Goal: Information Seeking & Learning: Find specific fact

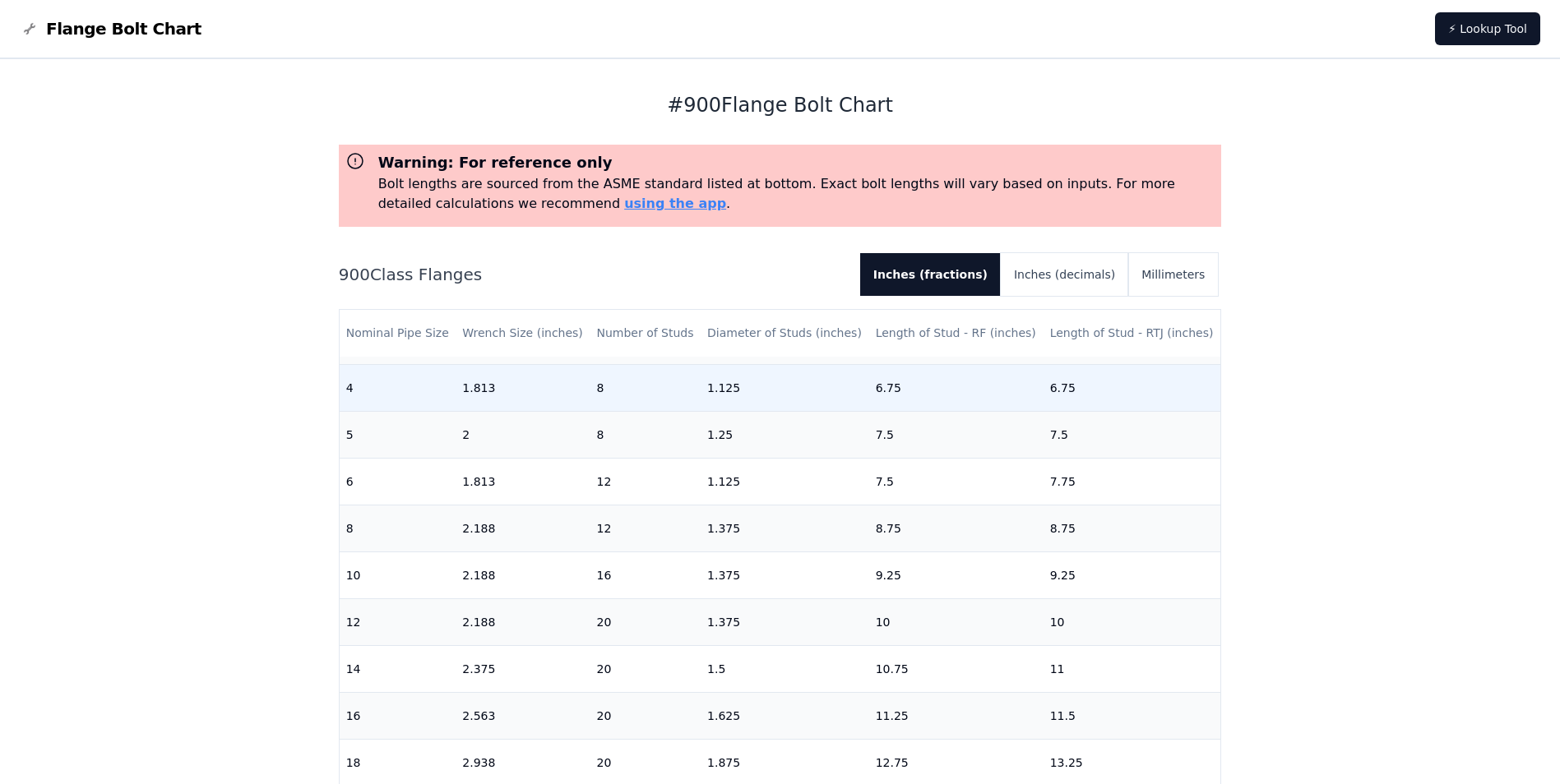
scroll to position [402, 0]
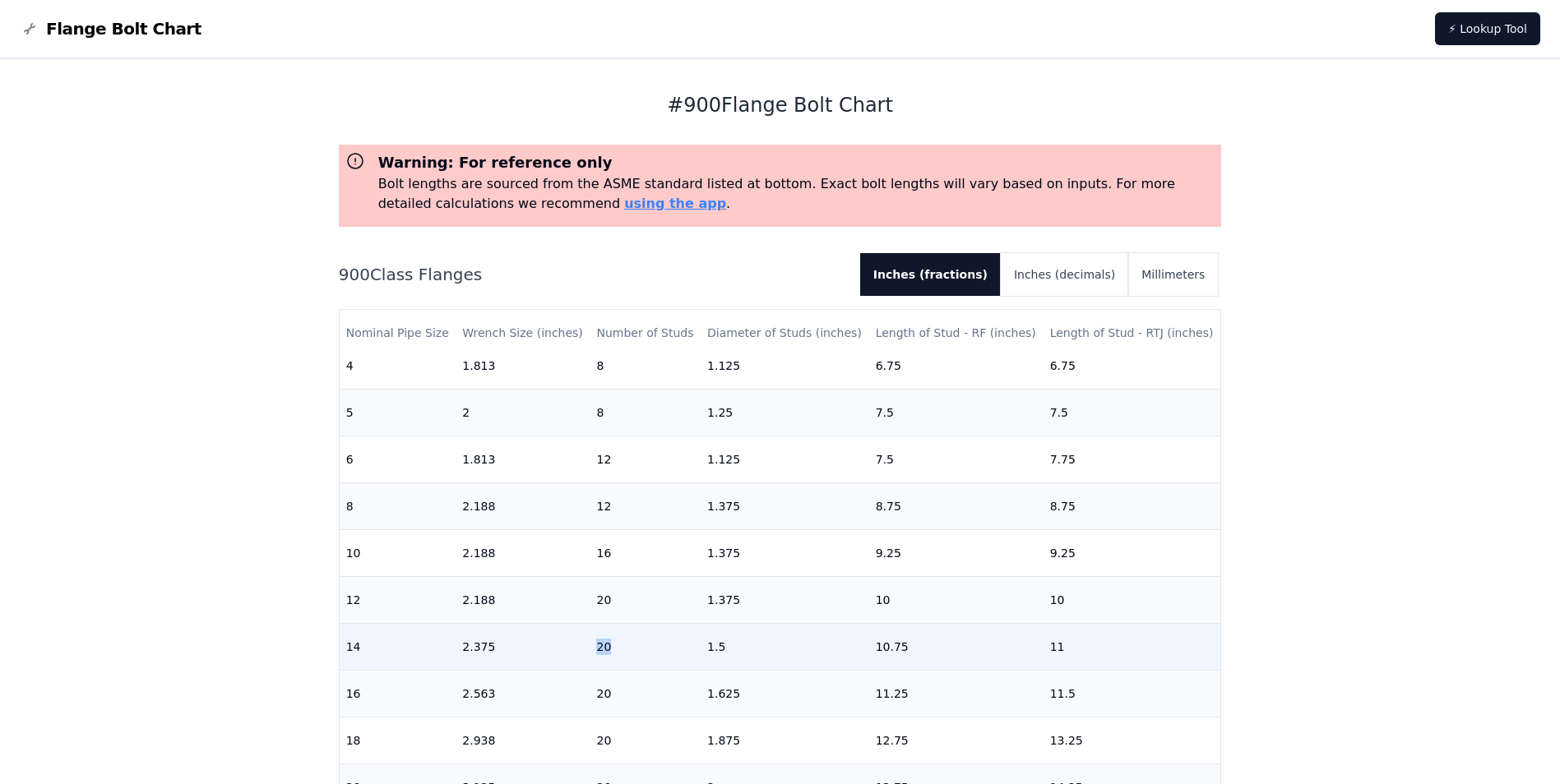
drag, startPoint x: 615, startPoint y: 636, endPoint x: 588, endPoint y: 636, distance: 27.0
click at [589, 636] on td "20" at bounding box center [644, 646] width 111 height 47
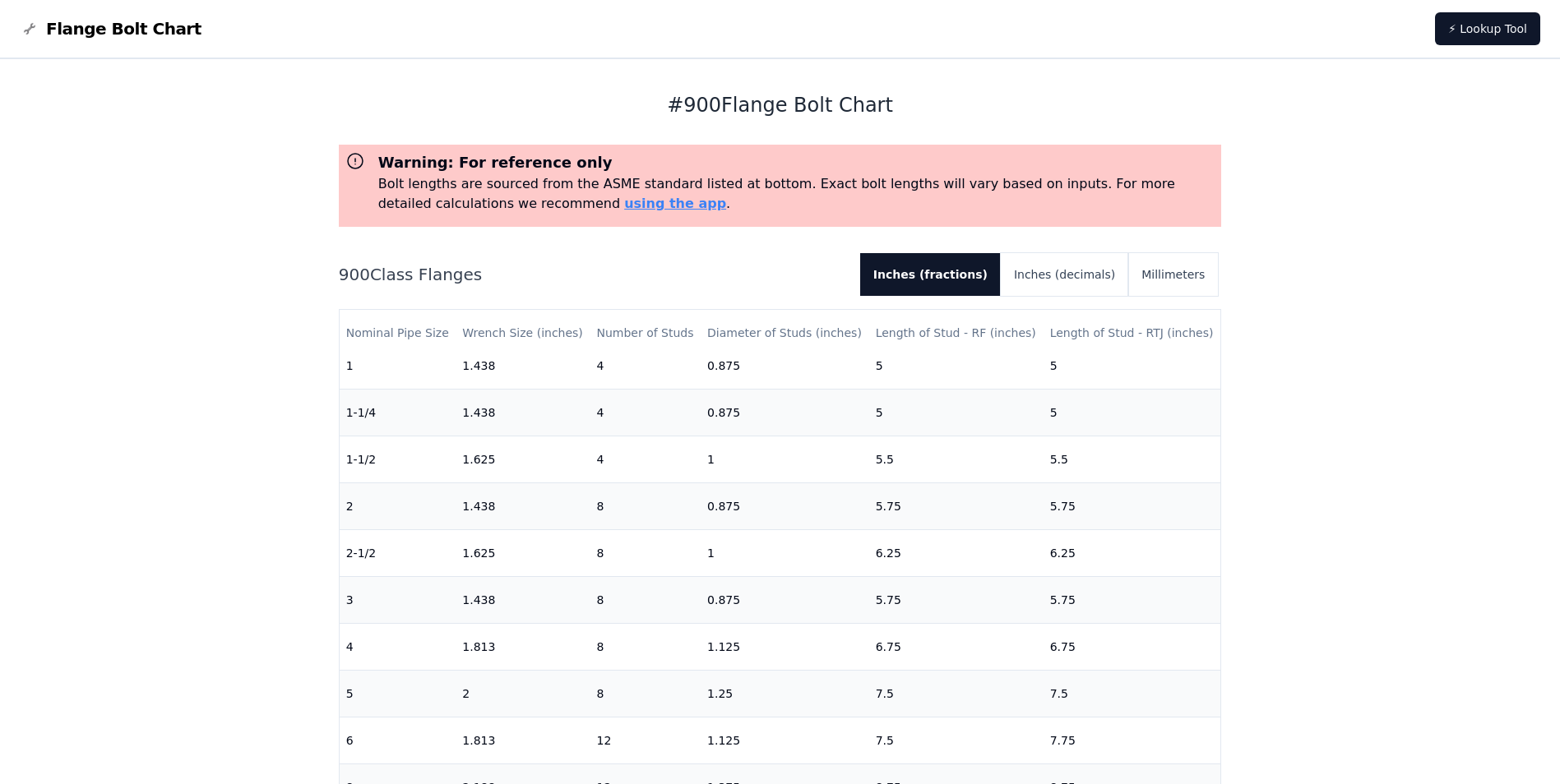
scroll to position [74, 0]
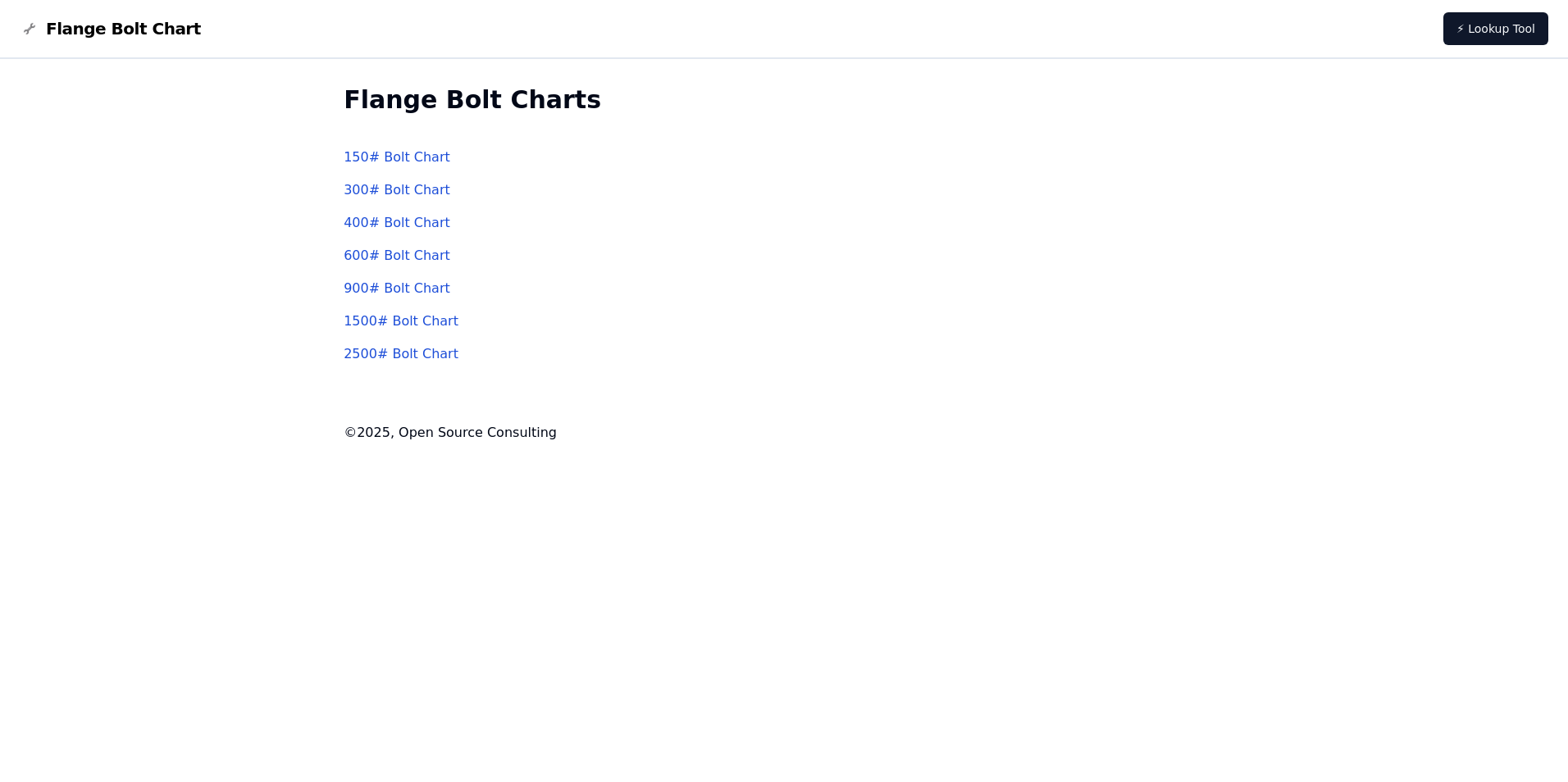
click at [392, 158] on link "150 # Bolt Chart" at bounding box center [397, 157] width 106 height 16
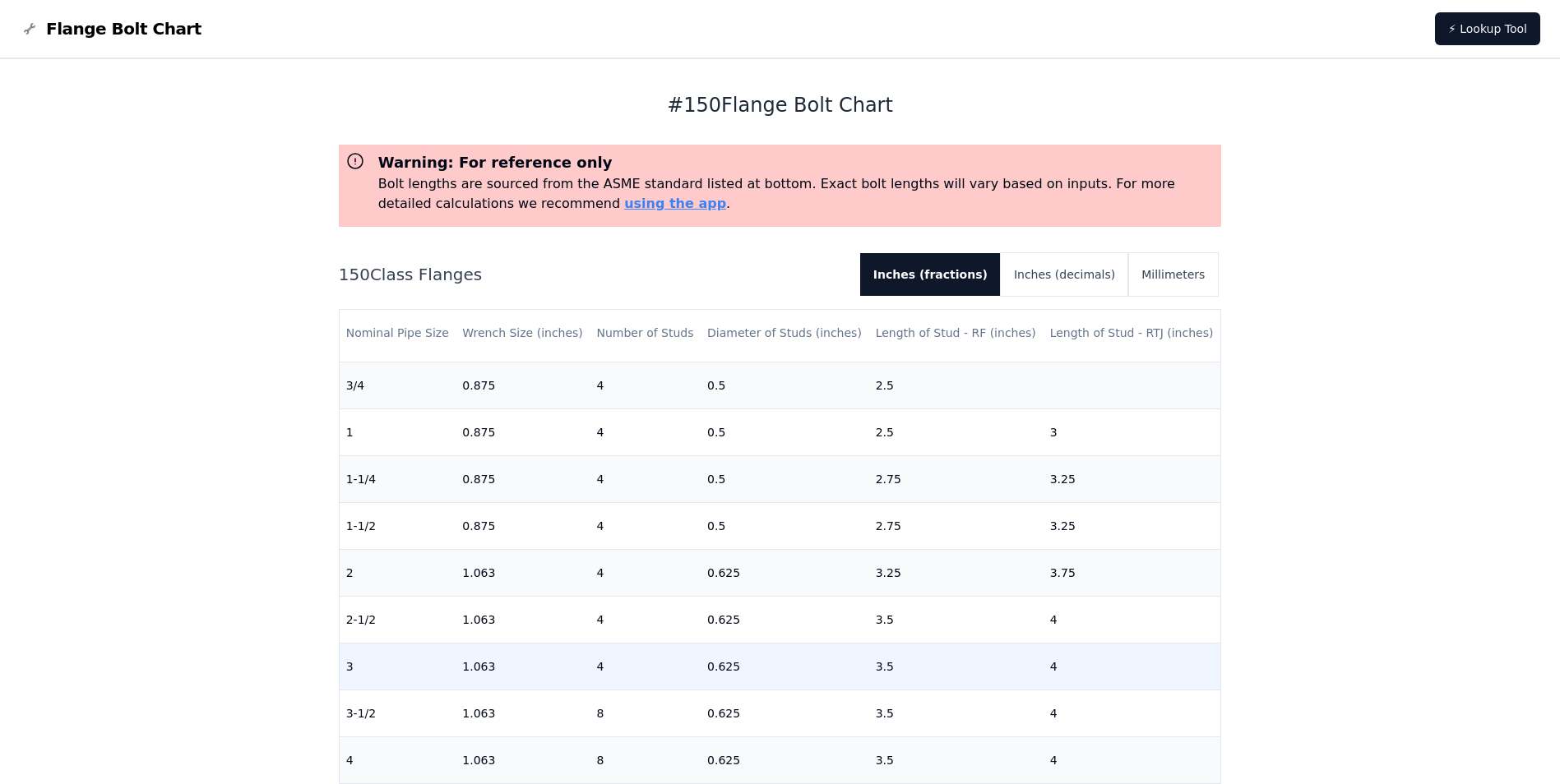
scroll to position [82, 0]
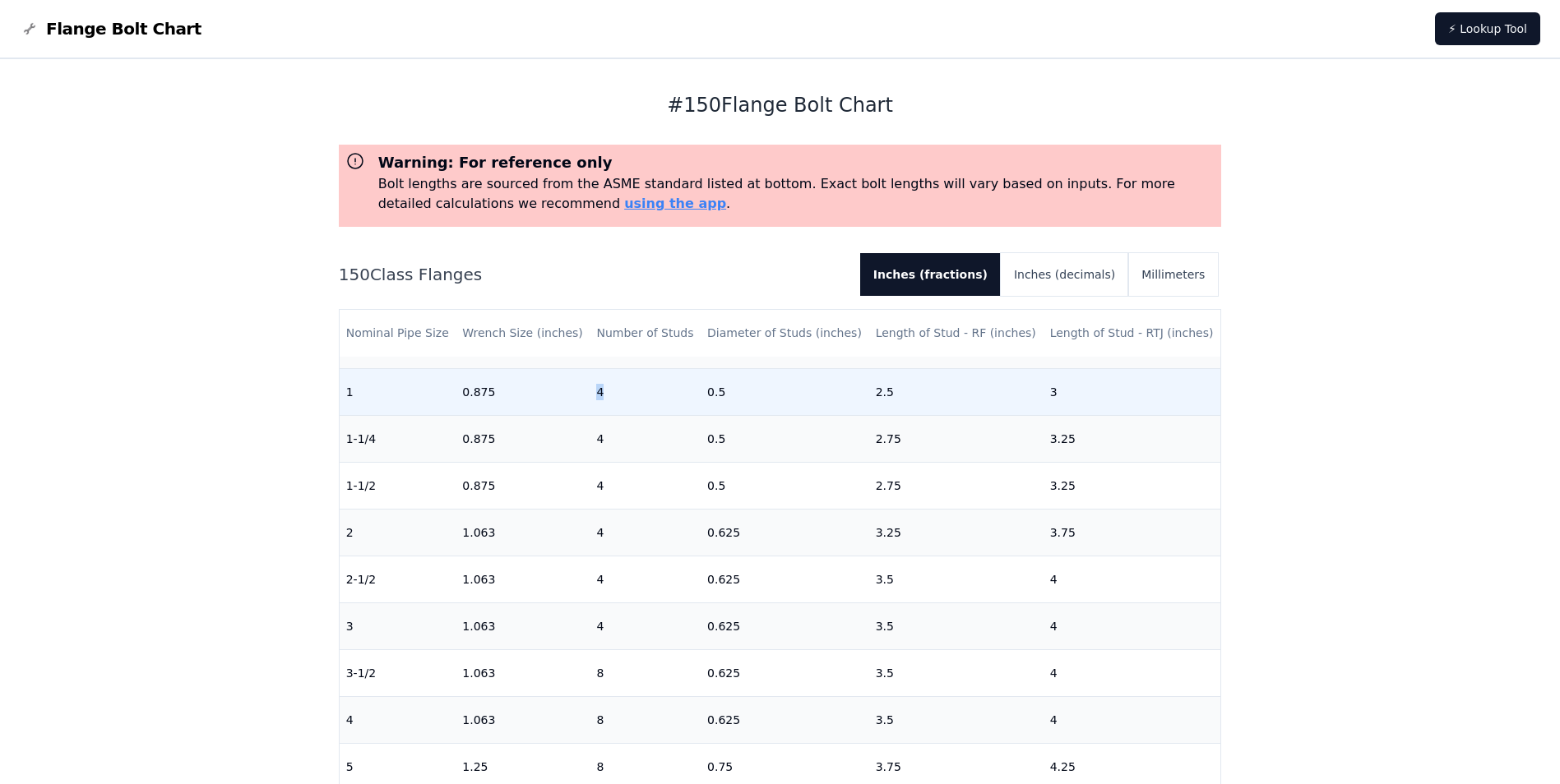
drag, startPoint x: 605, startPoint y: 389, endPoint x: 587, endPoint y: 393, distance: 18.4
click at [589, 393] on td "4" at bounding box center [644, 392] width 111 height 47
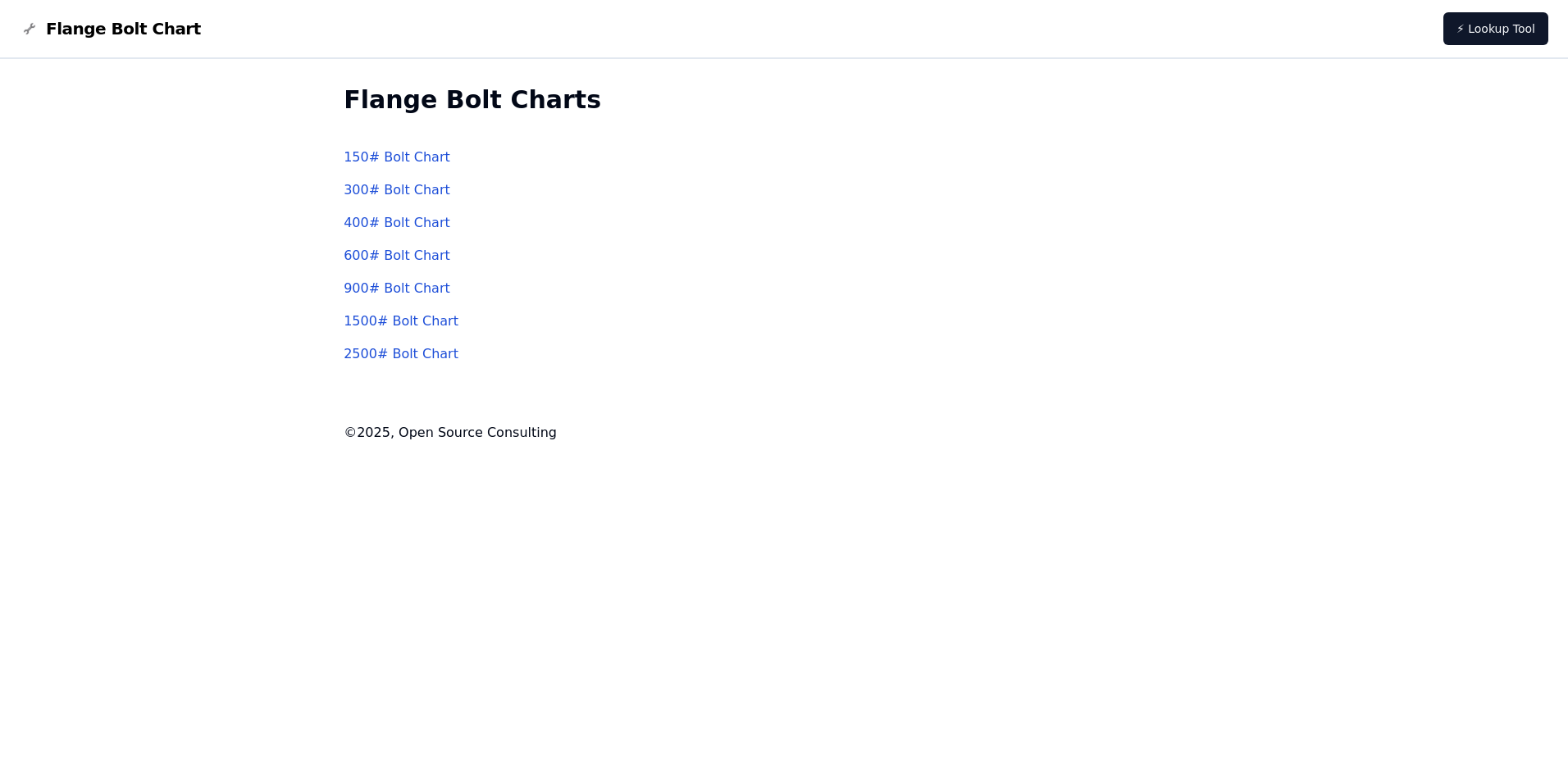
click at [388, 292] on link "900 # Bolt Chart" at bounding box center [397, 288] width 106 height 16
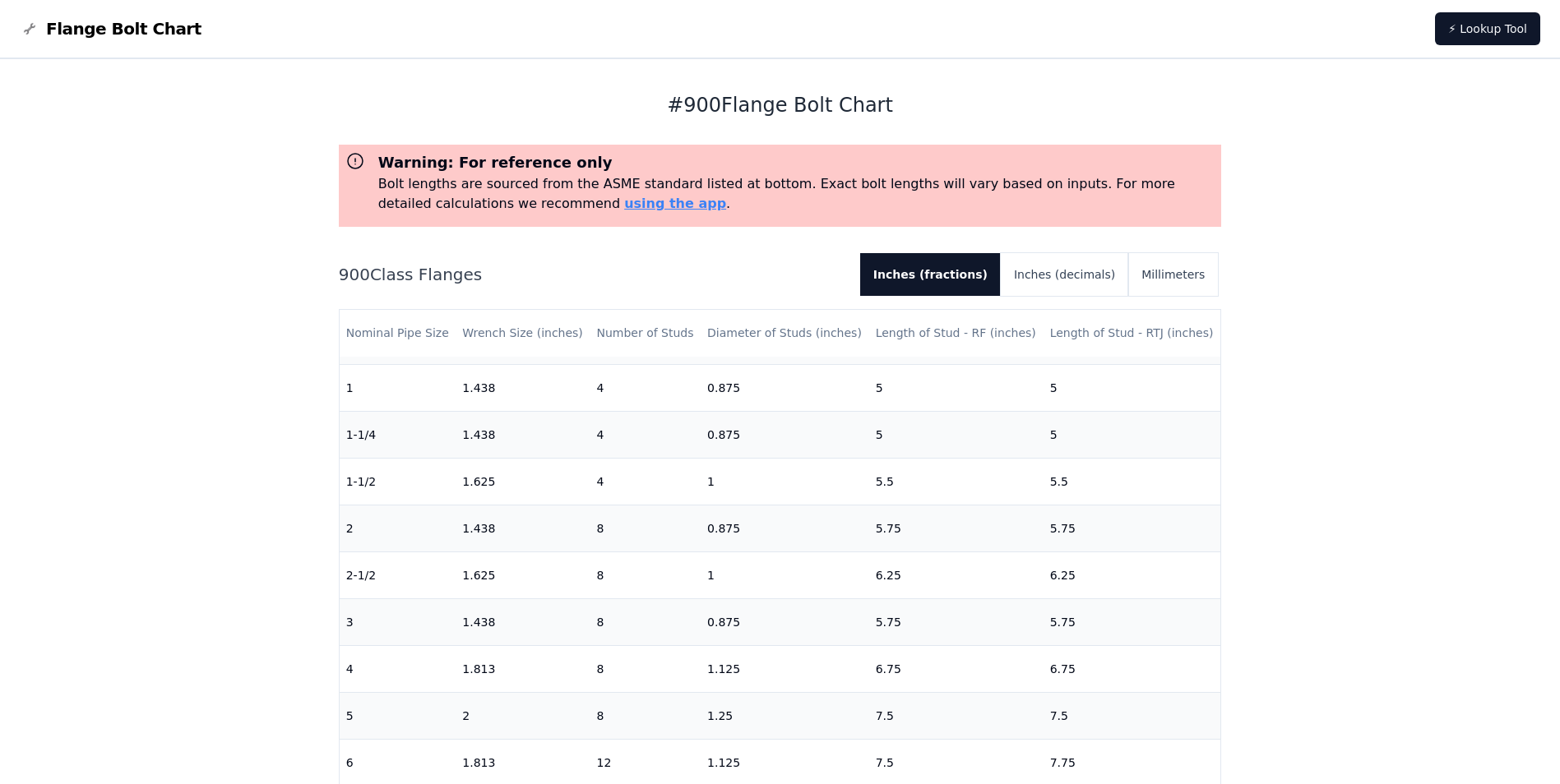
scroll to position [329, 0]
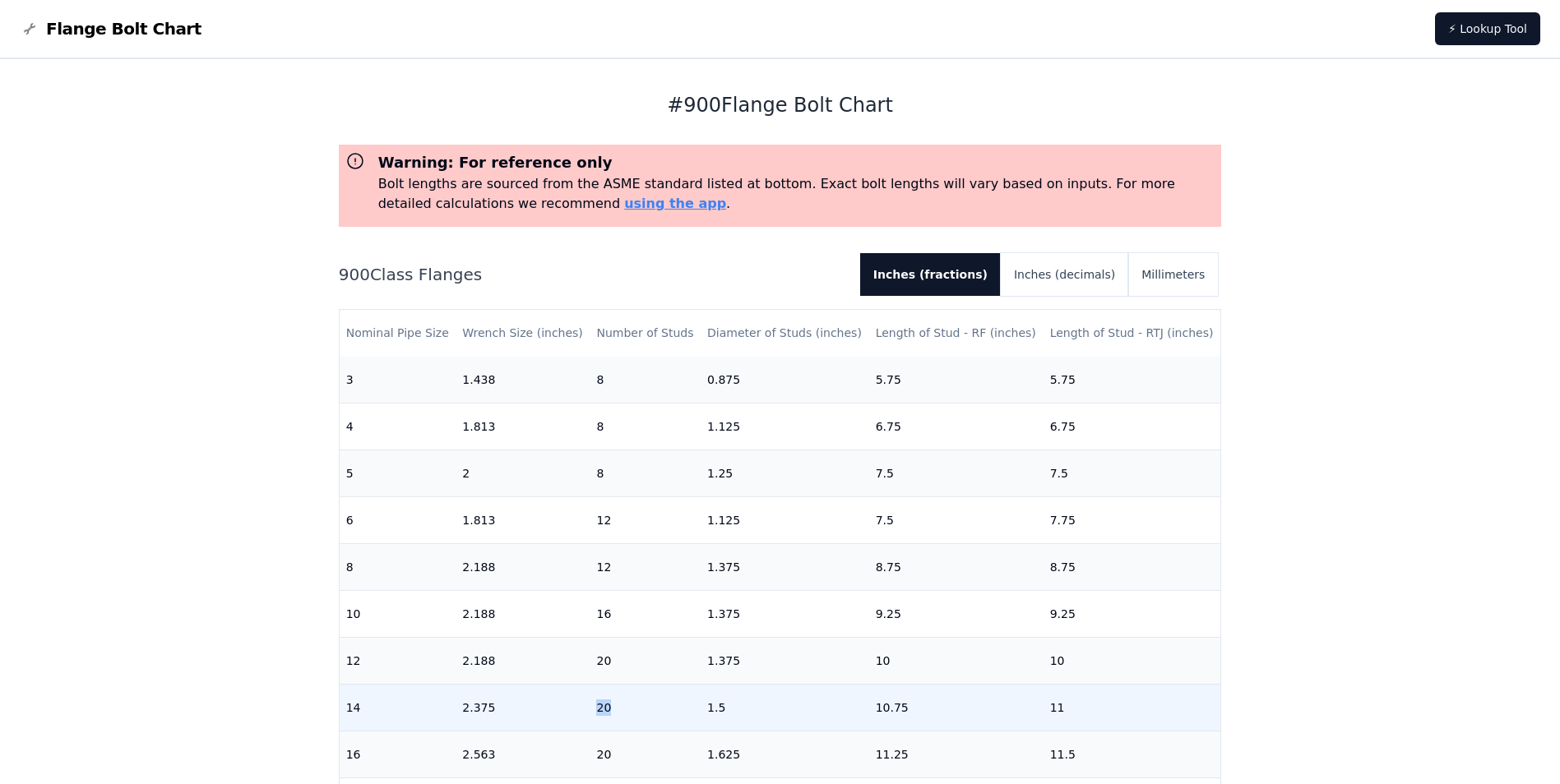
drag, startPoint x: 592, startPoint y: 708, endPoint x: 608, endPoint y: 708, distance: 16.0
click at [608, 708] on td "20" at bounding box center [644, 707] width 111 height 47
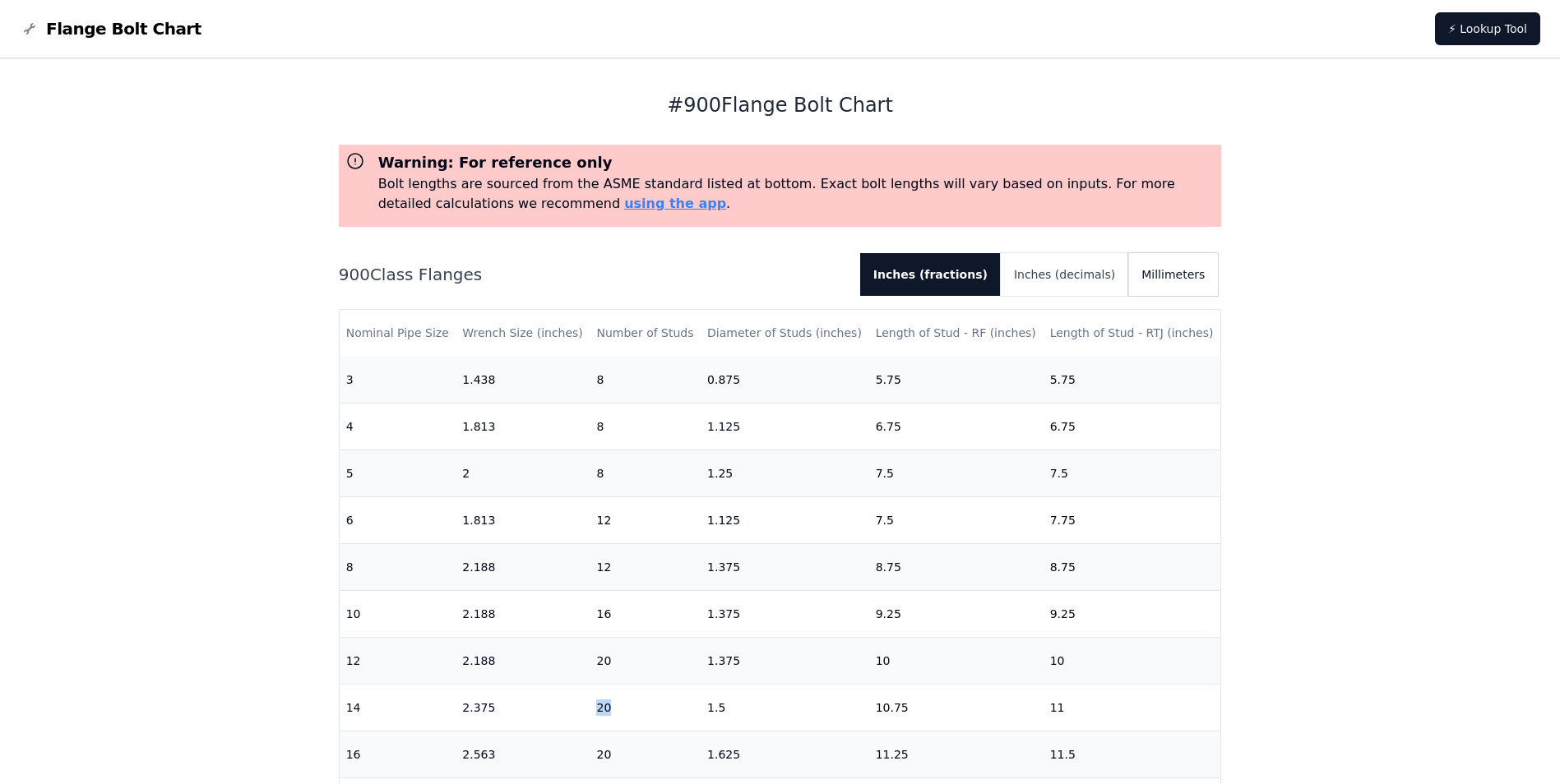
click at [1194, 274] on button "Millimeters" at bounding box center [1173, 275] width 90 height 43
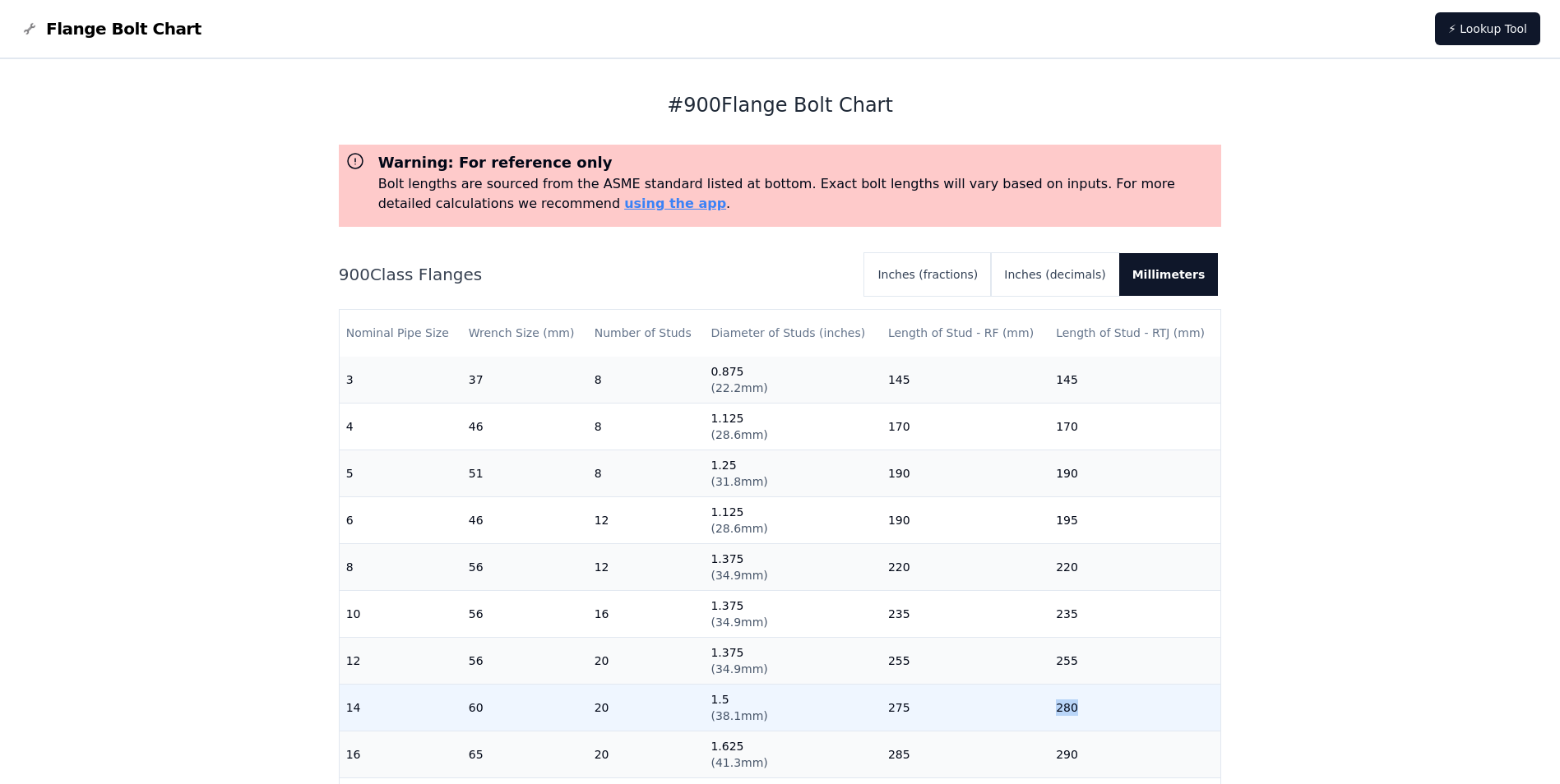
drag, startPoint x: 1080, startPoint y: 700, endPoint x: 1033, endPoint y: 709, distance: 47.9
click at [1033, 709] on tr "14 60 20 1.5 ( 38.1mm ) 275 280" at bounding box center [780, 707] width 882 height 47
